Goal: Information Seeking & Learning: Learn about a topic

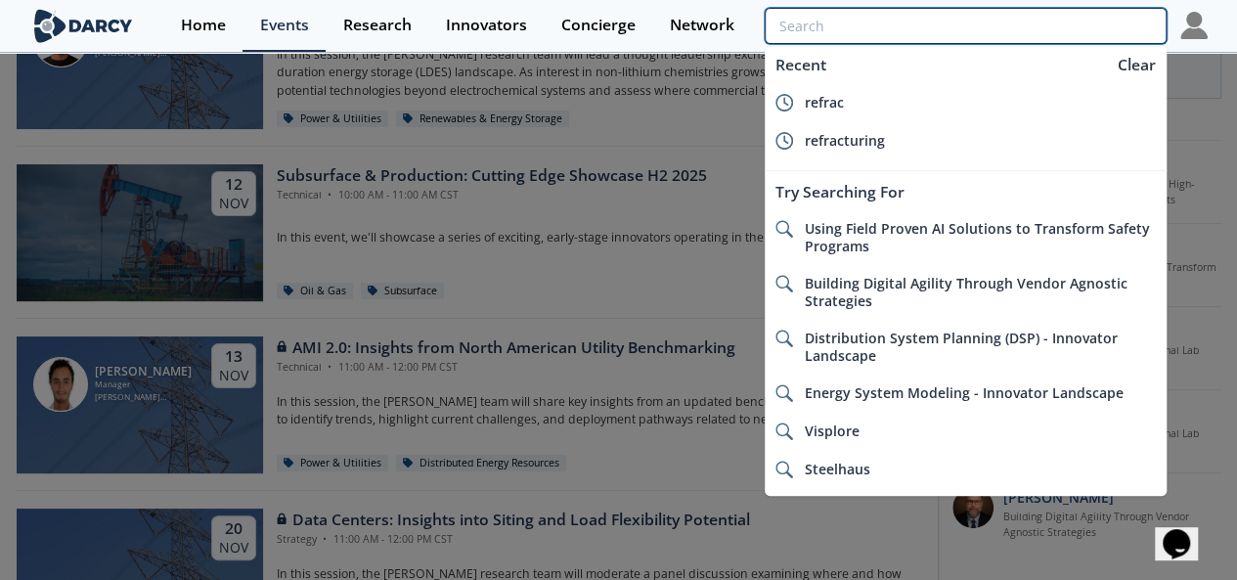
click at [1069, 24] on input "search" at bounding box center [965, 26] width 401 height 36
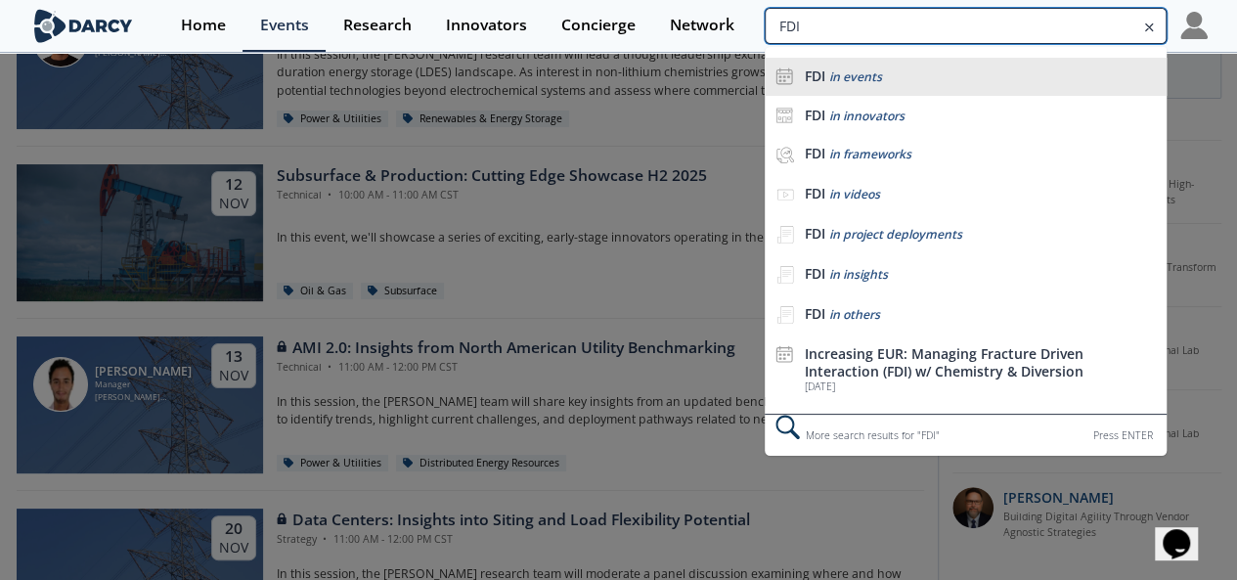
type input "FDI"
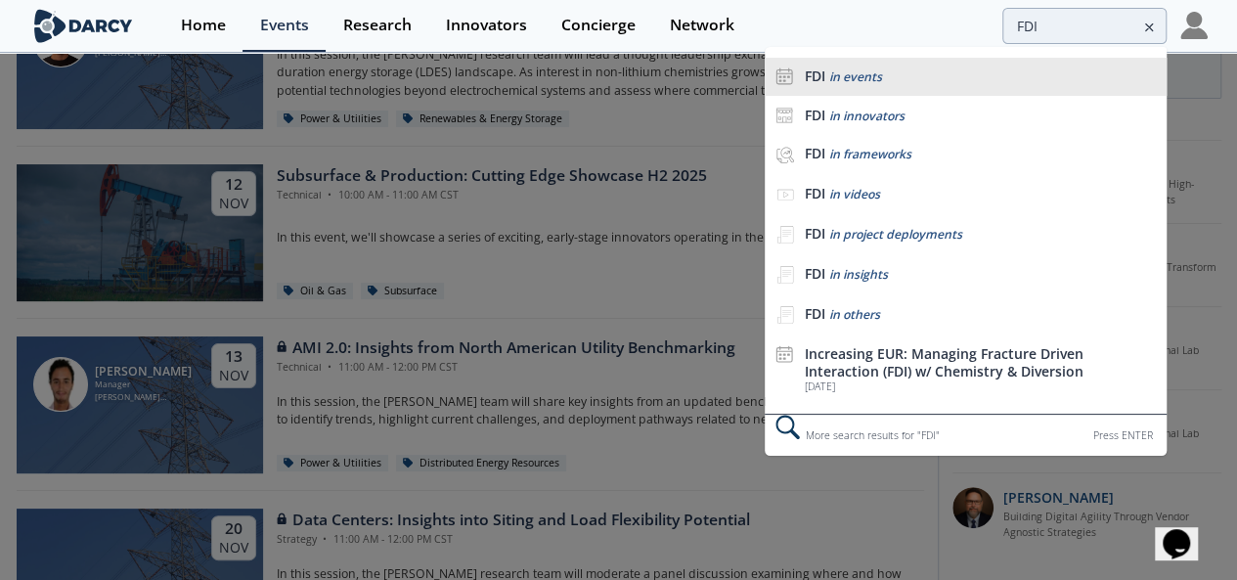
click at [994, 65] on li "FDI in events" at bounding box center [965, 77] width 401 height 39
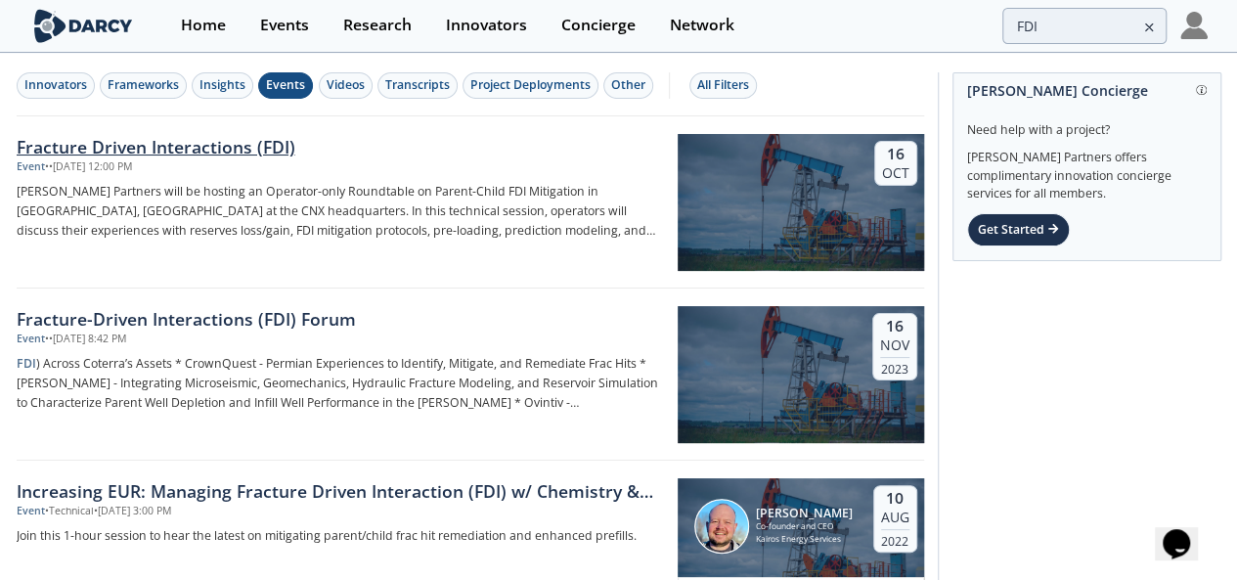
click at [235, 150] on div "Fracture Driven Interactions (FDI)" at bounding box center [341, 146] width 648 height 25
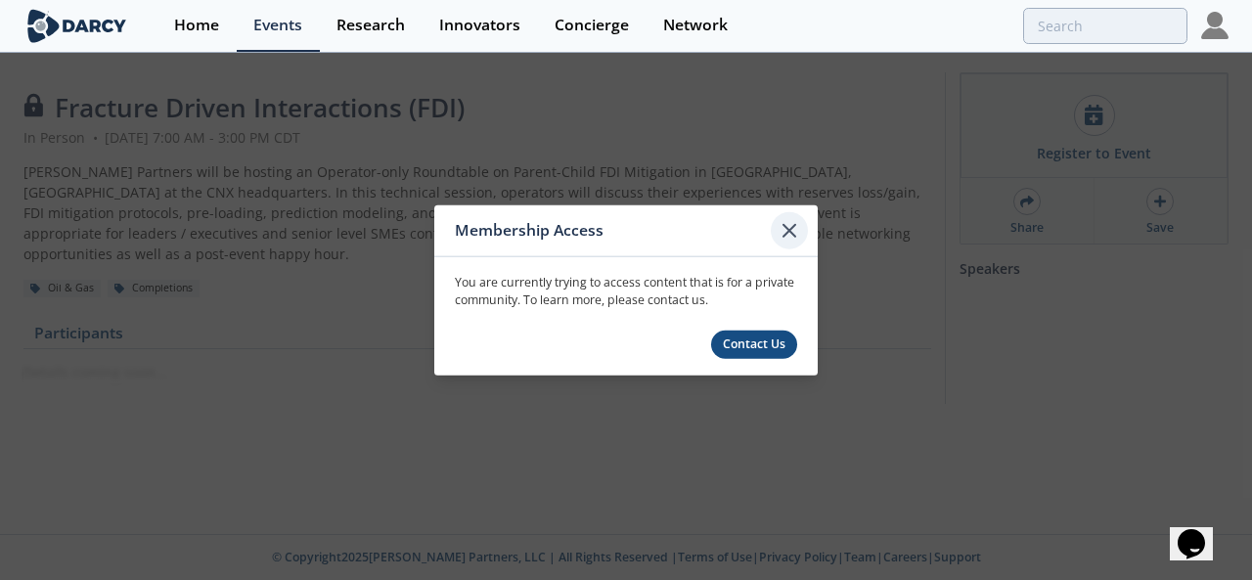
click at [785, 231] on icon at bounding box center [789, 229] width 23 height 23
